Goal: Navigation & Orientation: Find specific page/section

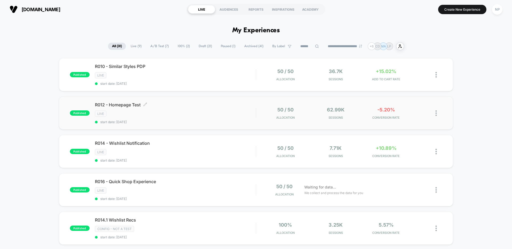
click at [221, 118] on div "R012 - Homepage Test Click to edit experience details Click to edit experience …" at bounding box center [175, 113] width 161 height 22
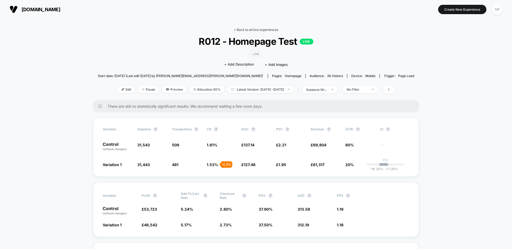
click at [255, 30] on link "< Back to all live experiences" at bounding box center [256, 30] width 44 height 4
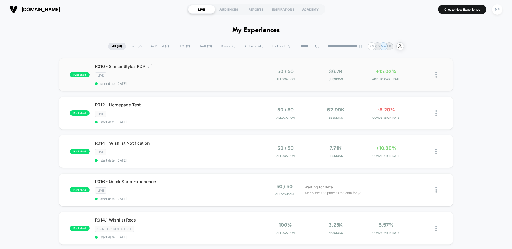
click at [224, 83] on span "start date: [DATE]" at bounding box center [175, 84] width 161 height 4
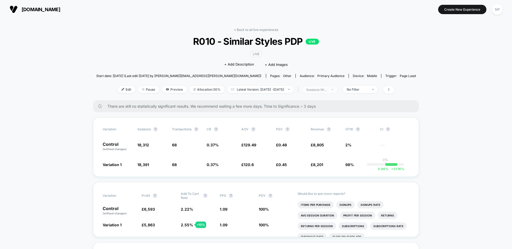
click at [337, 90] on span "sessions with impression" at bounding box center [319, 89] width 35 height 7
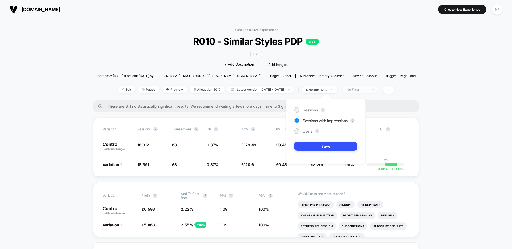
click at [368, 90] on div "No Filter" at bounding box center [357, 89] width 21 height 4
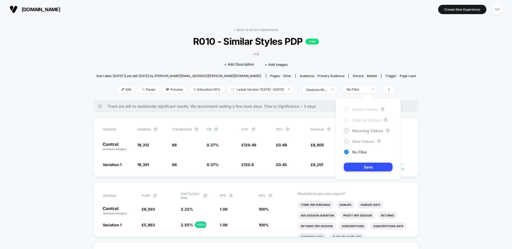
click at [366, 143] on span "New Visitors" at bounding box center [363, 141] width 22 height 5
click at [361, 168] on button "Save" at bounding box center [368, 167] width 49 height 9
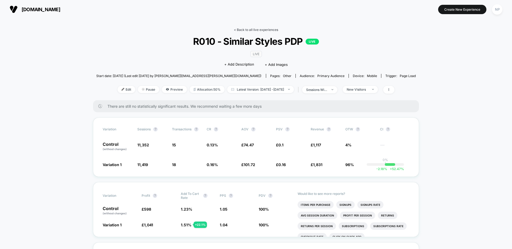
click at [251, 31] on link "< Back to all live experiences" at bounding box center [256, 30] width 44 height 4
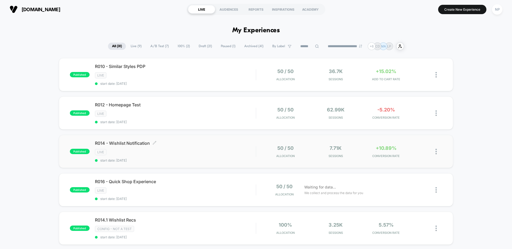
click at [214, 154] on div "LIVE" at bounding box center [175, 152] width 161 height 6
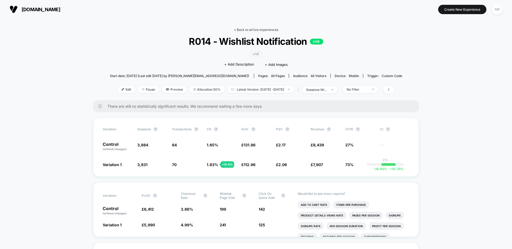
click at [253, 30] on link "< Back to all live experiences" at bounding box center [256, 30] width 44 height 4
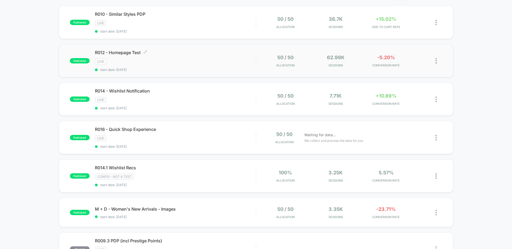
scroll to position [62, 0]
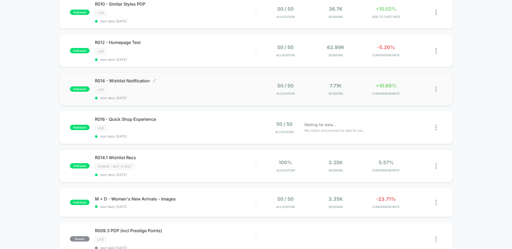
click at [217, 84] on div "R014 - Wishlist Notification Click to edit experience details Click to edit exp…" at bounding box center [175, 89] width 161 height 22
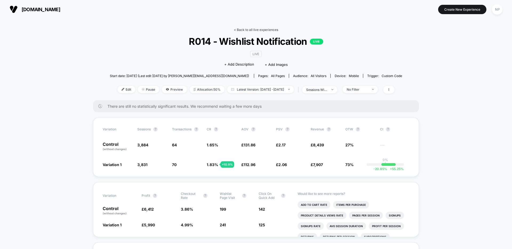
click at [251, 30] on link "< Back to all live experiences" at bounding box center [256, 30] width 44 height 4
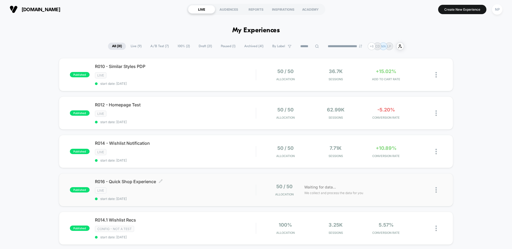
click at [187, 187] on div "R016 - Quick Shop Experience Click to edit experience details Click to edit exp…" at bounding box center [175, 190] width 161 height 22
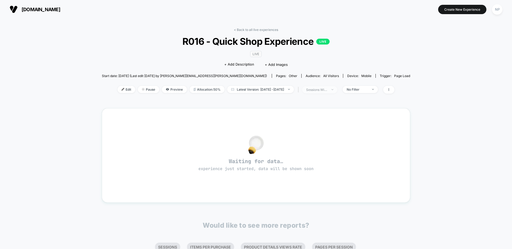
click at [325, 88] on div "sessions with impression" at bounding box center [316, 90] width 21 height 4
click at [315, 107] on div "Sessions" at bounding box center [306, 109] width 24 height 5
click at [307, 148] on button "Save" at bounding box center [325, 146] width 63 height 9
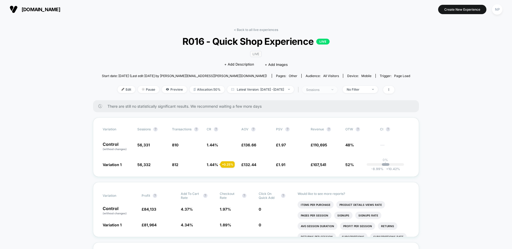
click at [327, 90] on div "sessions" at bounding box center [316, 90] width 21 height 4
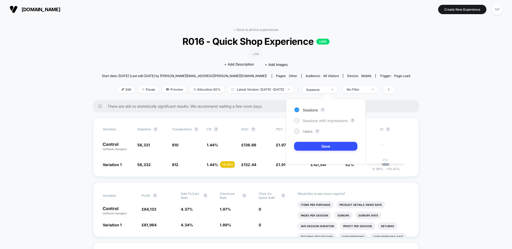
click at [324, 120] on span "Sessions with impressions" at bounding box center [325, 120] width 45 height 5
click at [312, 131] on span "Users" at bounding box center [308, 131] width 10 height 5
click at [311, 145] on button "Save" at bounding box center [325, 146] width 63 height 9
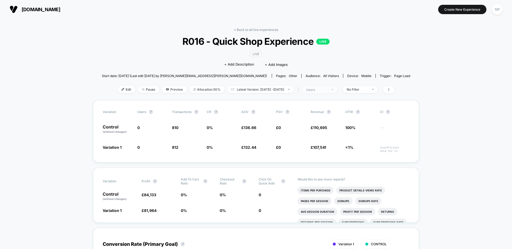
click at [327, 90] on div "users" at bounding box center [316, 90] width 21 height 4
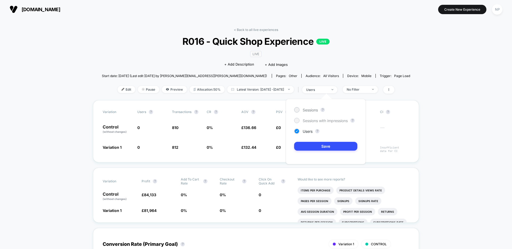
click at [310, 121] on span "Sessions with impressions" at bounding box center [325, 120] width 45 height 5
click at [311, 110] on span "Sessions" at bounding box center [310, 110] width 15 height 5
click at [319, 121] on span "Sessions with impressions" at bounding box center [325, 120] width 45 height 5
click at [311, 145] on button "Save" at bounding box center [325, 146] width 63 height 9
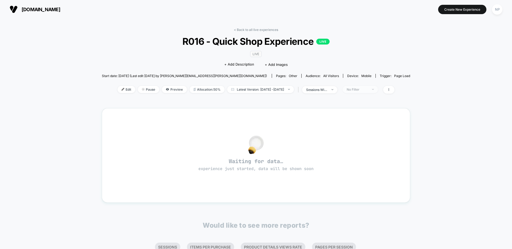
click at [363, 92] on span "No Filter" at bounding box center [360, 89] width 35 height 7
click at [337, 91] on span "sessions with impression" at bounding box center [319, 89] width 35 height 7
click at [196, 62] on div "LIVE Click to edit experience details + Add Description + Add Images" at bounding box center [255, 59] width 185 height 24
click at [245, 29] on link "< Back to all live experiences" at bounding box center [256, 30] width 44 height 4
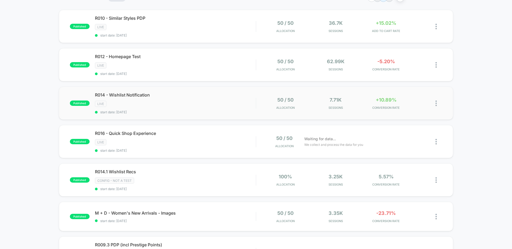
scroll to position [49, 0]
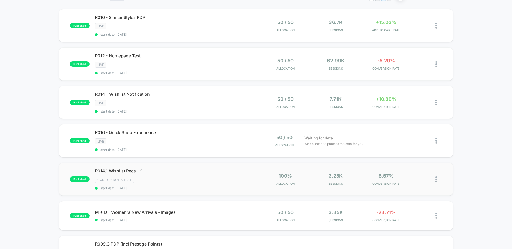
click at [179, 186] on div "R014.1 Wishlist Recs Click to edit experience details Click to edit experience …" at bounding box center [175, 179] width 161 height 22
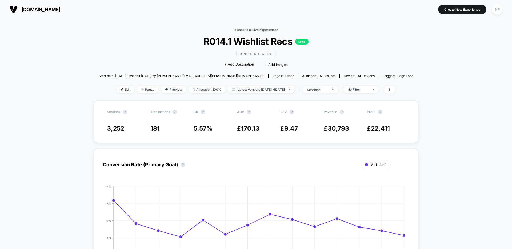
click at [260, 31] on link "< Back to all live experiences" at bounding box center [256, 30] width 44 height 4
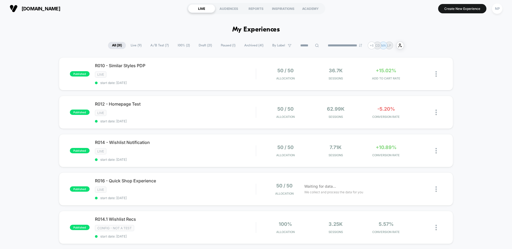
scroll to position [1, 0]
click at [495, 7] on div "NP" at bounding box center [497, 8] width 10 height 10
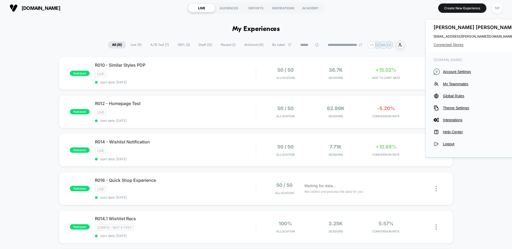
click at [456, 43] on span "Connected Stores" at bounding box center [475, 45] width 84 height 4
